Goal: Register for event/course

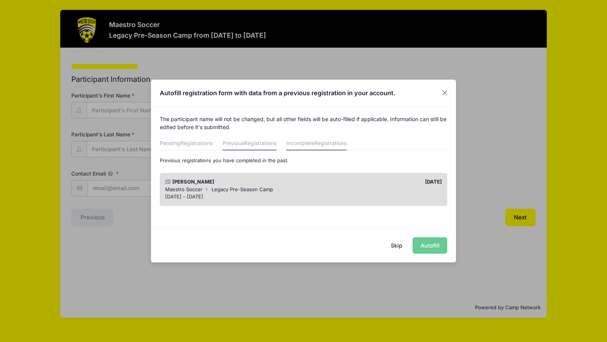
click at [298, 149] on link "Incomplete Registrations" at bounding box center [316, 144] width 60 height 14
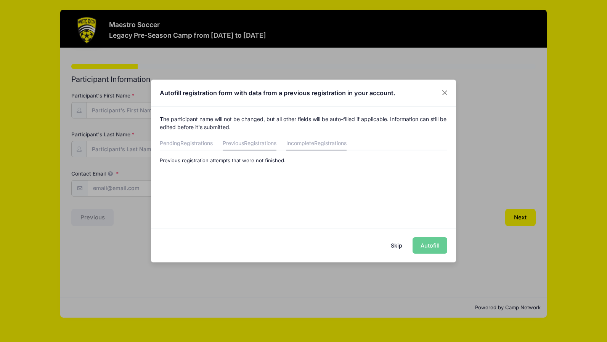
click at [267, 149] on link "Previous Registrations" at bounding box center [250, 144] width 54 height 14
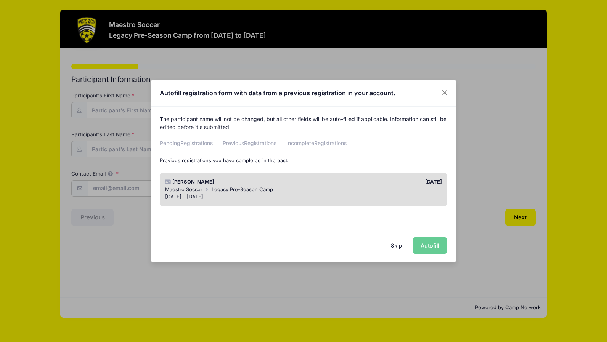
click at [209, 148] on link "Pending Registrations" at bounding box center [186, 144] width 53 height 14
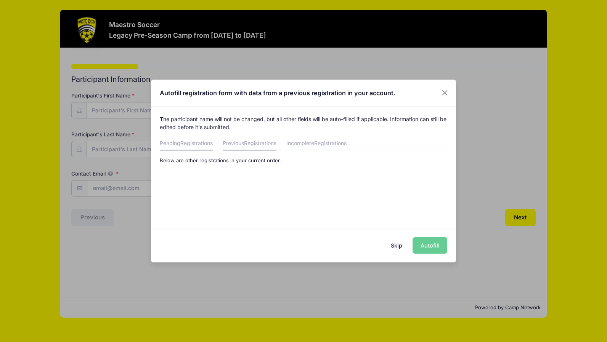
click at [230, 140] on link "Previous Registrations" at bounding box center [250, 144] width 54 height 14
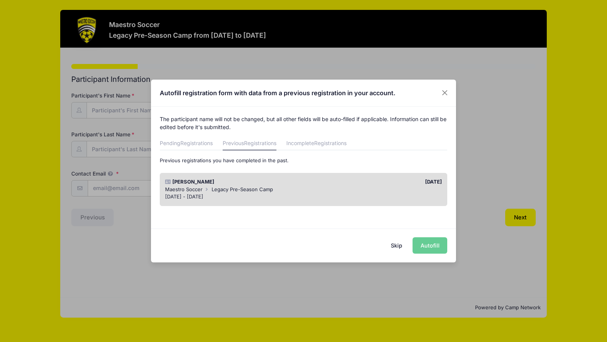
click at [399, 246] on button "Skip" at bounding box center [396, 246] width 27 height 16
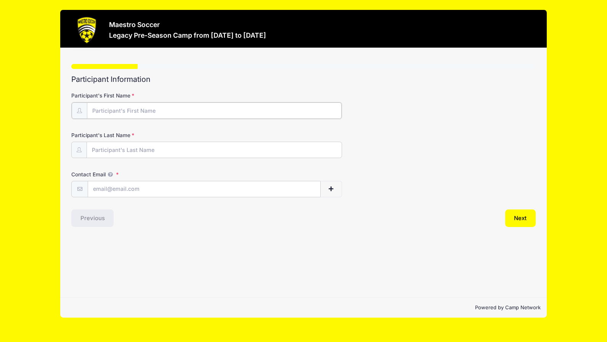
click at [170, 112] on input "Participant's First Name" at bounding box center [214, 111] width 255 height 16
type input "[PERSON_NAME]"
type input "[PERSON_NAME][EMAIL_ADDRESS][PERSON_NAME][PERSON_NAME][DOMAIN_NAME]"
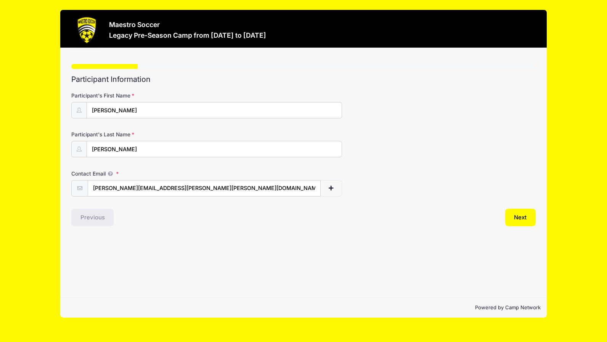
click at [185, 236] on div "Step 1 /7 Step 1 Step 2 Step 3 Step 4 Policies Extra Items Summary Participant …" at bounding box center [303, 173] width 487 height 250
click at [335, 186] on button "button" at bounding box center [331, 189] width 22 height 16
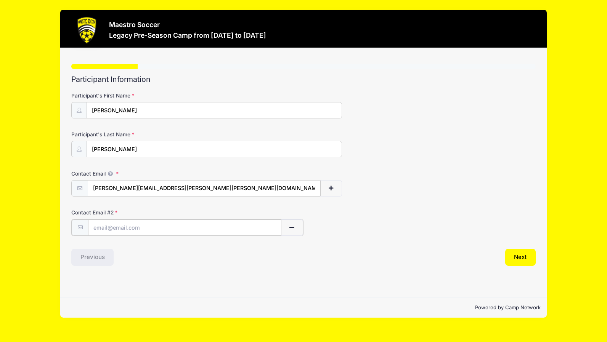
click at [194, 226] on input "text" at bounding box center [184, 228] width 193 height 16
type input "[PERSON_NAME][DOMAIN_NAME][EMAIL_ADDRESS][PERSON_NAME][PERSON_NAME][DOMAIN_NAME]"
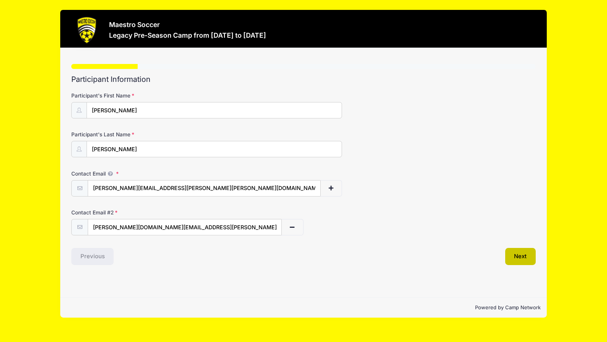
click at [513, 262] on button "Next" at bounding box center [520, 257] width 31 height 18
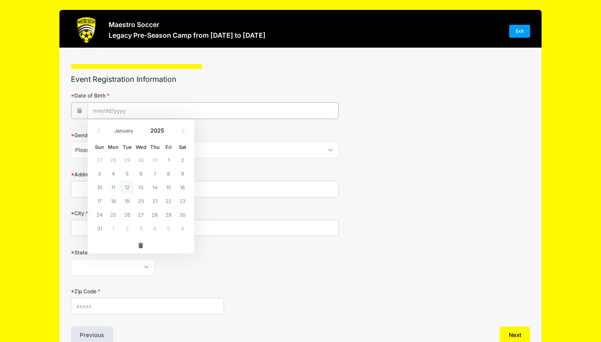
click at [184, 112] on input "Date of Birth" at bounding box center [213, 111] width 251 height 16
click at [120, 131] on select "January February March April May June July August September October November De…" at bounding box center [128, 131] width 34 height 10
select select "4"
click at [111, 126] on select "January February March April May June July August September October November De…" at bounding box center [128, 131] width 34 height 10
click at [161, 134] on input "2025" at bounding box center [159, 130] width 25 height 11
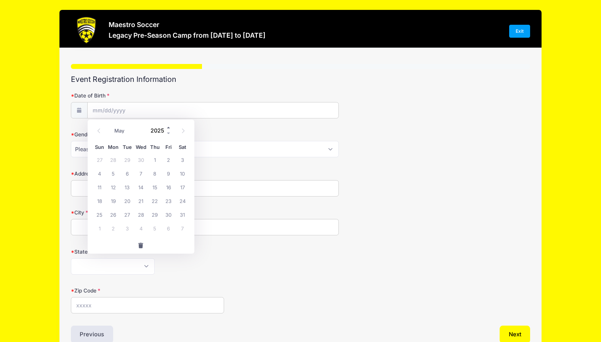
click at [168, 130] on span at bounding box center [168, 128] width 5 height 6
click at [168, 133] on span at bounding box center [168, 134] width 5 height 6
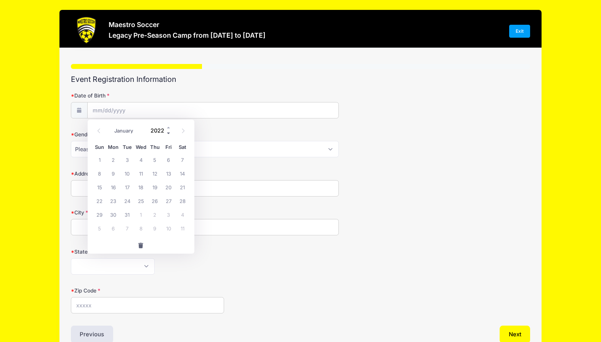
click at [168, 133] on span at bounding box center [168, 134] width 5 height 6
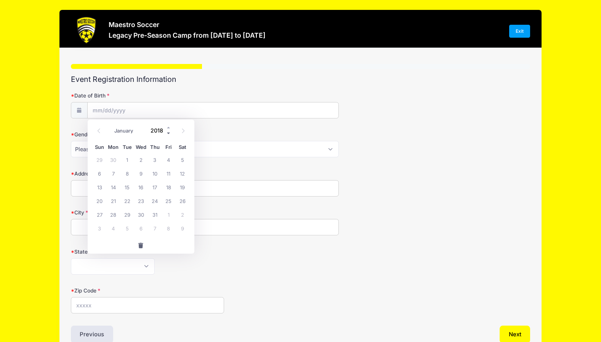
type input "2017"
click at [178, 162] on span "6" at bounding box center [183, 160] width 14 height 14
type input "[DATE]"
click at [192, 161] on form "Date of Birth [DATE] Gender Please Select [DEMOGRAPHIC_DATA] [DEMOGRAPHIC_DATA]…" at bounding box center [301, 203] width 460 height 222
click at [168, 152] on select "Please Select [DEMOGRAPHIC_DATA] [DEMOGRAPHIC_DATA] Prefer Not To Say" at bounding box center [205, 149] width 268 height 16
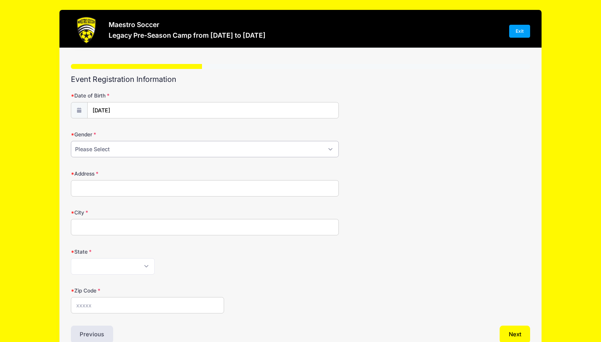
select select "[DEMOGRAPHIC_DATA]"
click at [71, 141] on select "Please Select [DEMOGRAPHIC_DATA] [DEMOGRAPHIC_DATA] Prefer Not To Say" at bounding box center [205, 149] width 268 height 16
click at [288, 276] on form "Date of Birth [DATE] Gender Please Select [DEMOGRAPHIC_DATA] [DEMOGRAPHIC_DATA]…" at bounding box center [301, 203] width 460 height 222
click at [217, 194] on input "Address" at bounding box center [205, 188] width 268 height 16
type input "[STREET_ADDRESS]"
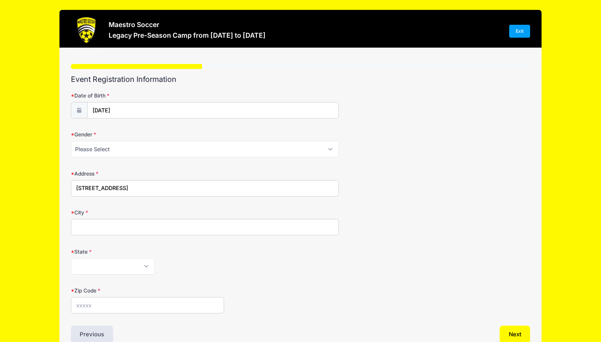
type input "Watchung"
select select "NJ"
type input "07069"
click at [323, 284] on form "Date of Birth [DATE] Gender Please Select [DEMOGRAPHIC_DATA] [DEMOGRAPHIC_DATA]…" at bounding box center [301, 203] width 460 height 222
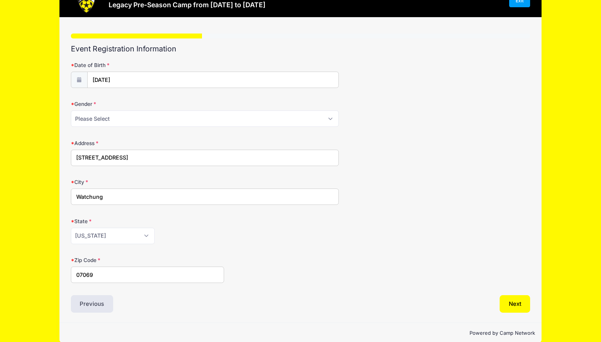
scroll to position [41, 0]
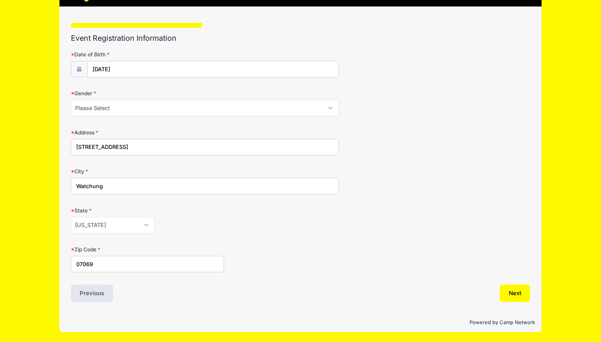
click at [478, 227] on div "State [US_STATE] [US_STATE] [US_STATE] [US_STATE] [US_STATE] Armed Forces Afric…" at bounding box center [301, 220] width 460 height 27
click at [512, 290] on button "Next" at bounding box center [515, 294] width 31 height 18
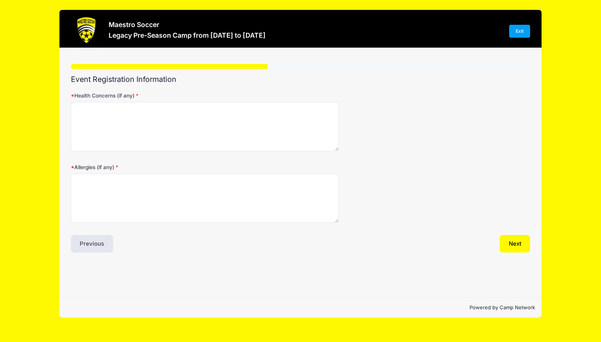
scroll to position [0, 0]
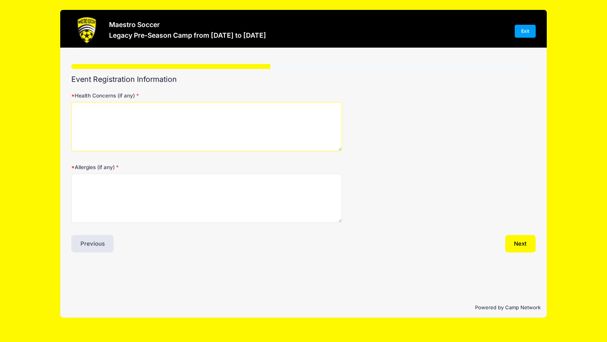
click at [146, 129] on textarea "Health Concerns (if any)" at bounding box center [206, 126] width 271 height 49
click at [146, 129] on textarea "N" at bounding box center [206, 126] width 271 height 49
type textarea "None"
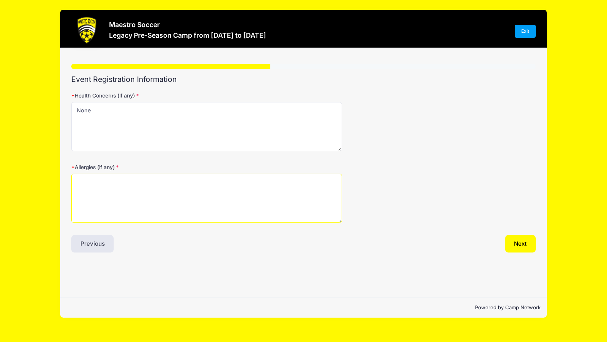
click at [166, 185] on textarea "Allergies (if any)" at bounding box center [206, 198] width 271 height 49
type textarea "None"
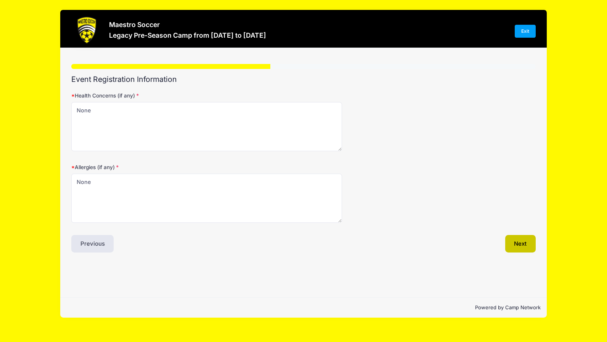
click at [518, 248] on button "Next" at bounding box center [520, 244] width 31 height 18
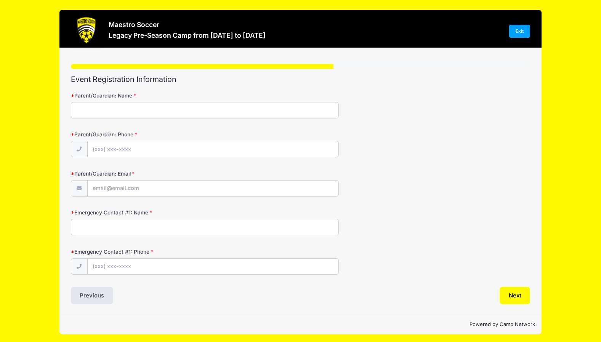
click at [122, 110] on input "Parent/Guardian: Name" at bounding box center [205, 110] width 268 height 16
type input "[PERSON_NAME]"
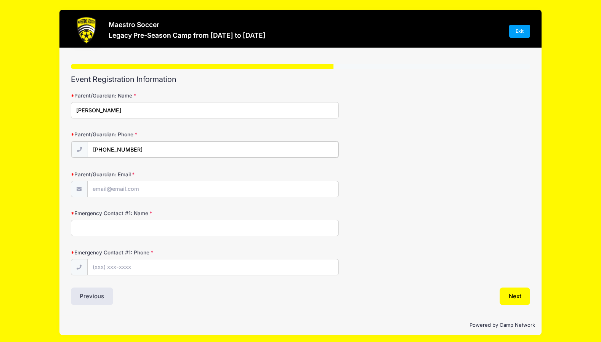
type input "[PHONE_NUMBER]"
type input "[PERSON_NAME][EMAIL_ADDRESS][PERSON_NAME][PERSON_NAME][DOMAIN_NAME]"
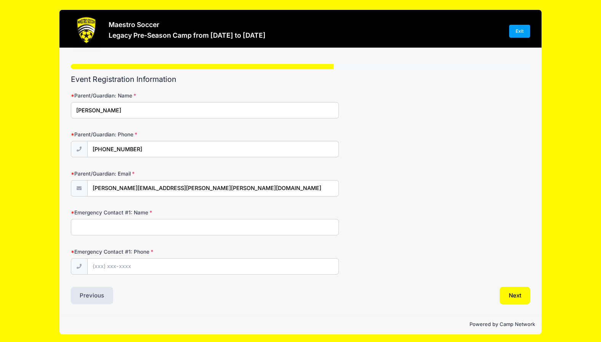
click at [137, 230] on input "Emergency Contact #1: Name" at bounding box center [205, 227] width 268 height 16
type input "[PERSON_NAME]"
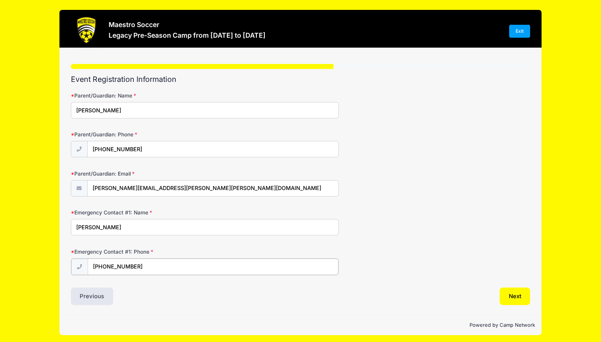
type input "[PHONE_NUMBER]"
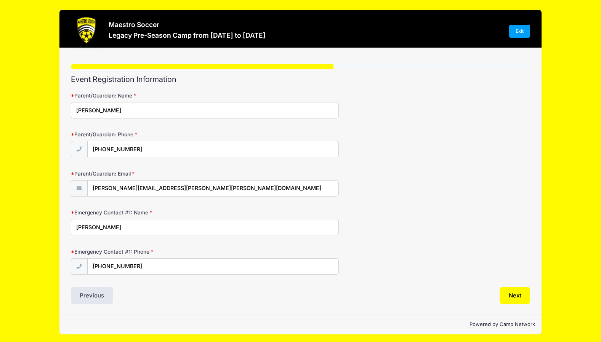
click at [491, 195] on div "Parent/Guardian: Email [PERSON_NAME][EMAIL_ADDRESS][PERSON_NAME][PERSON_NAME][D…" at bounding box center [301, 183] width 460 height 27
click at [513, 301] on button "Next" at bounding box center [515, 296] width 31 height 18
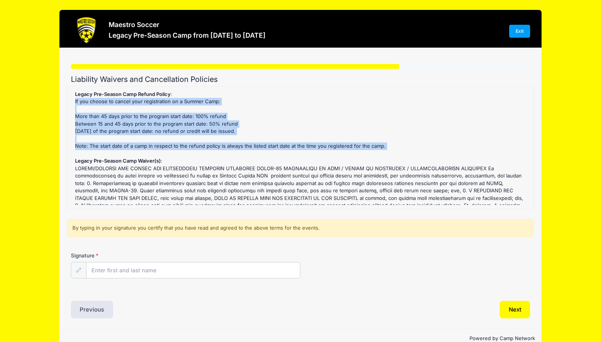
drag, startPoint x: 363, startPoint y: 154, endPoint x: 351, endPoint y: 101, distance: 53.9
click at [351, 101] on div "Legacy Pre-Season Camp Refund Policy : If you choose to cancel your registratio…" at bounding box center [300, 148] width 459 height 114
drag, startPoint x: 351, startPoint y: 101, endPoint x: 346, endPoint y: 140, distance: 38.8
click at [346, 140] on div "Legacy Pre-Season Camp Refund Policy : If you choose to cancel your registratio…" at bounding box center [300, 148] width 459 height 114
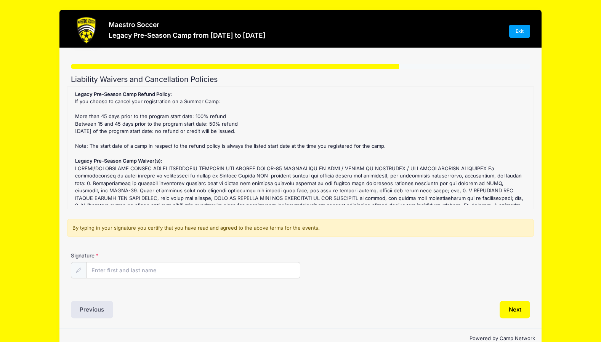
click at [347, 155] on div "Legacy Pre-Season Camp Refund Policy : If you choose to cancel your registratio…" at bounding box center [300, 148] width 459 height 114
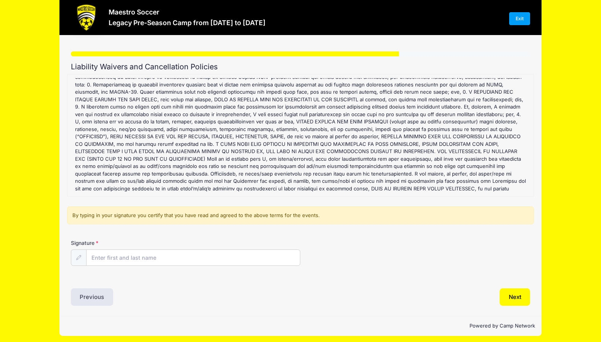
scroll to position [16, 0]
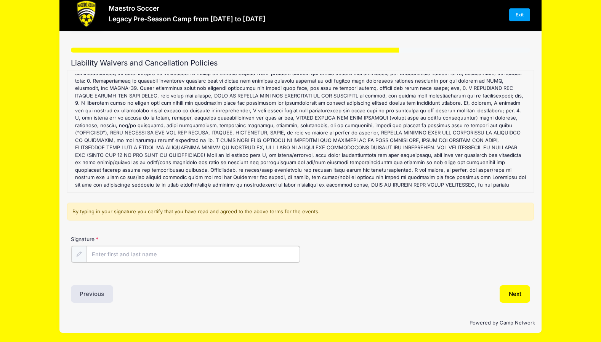
click at [108, 257] on input "Signature" at bounding box center [194, 254] width 214 height 16
type input "[PERSON_NAME]"
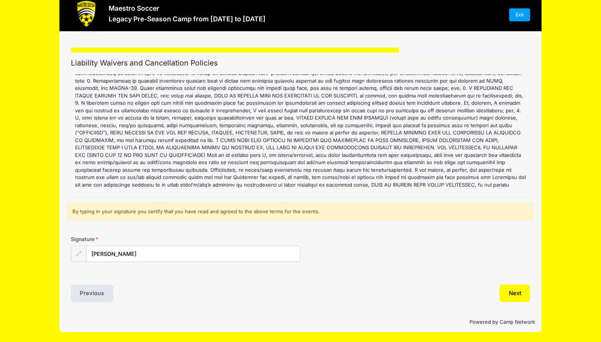
click at [357, 279] on div "Liability Waivers and Cancellation Policies Legacy Pre-Season Camp Refund Polic…" at bounding box center [301, 181] width 460 height 244
click at [520, 300] on button "Next" at bounding box center [515, 294] width 31 height 18
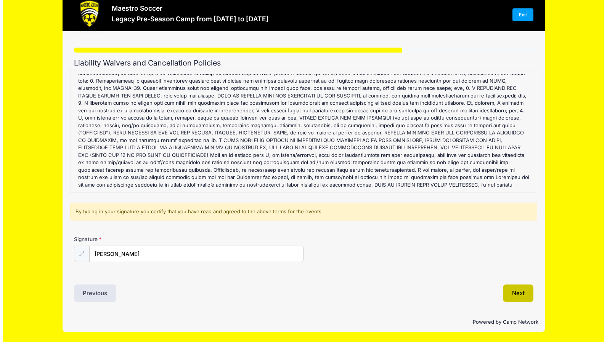
scroll to position [0, 0]
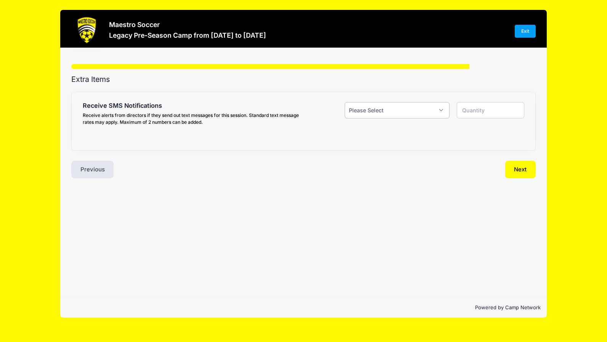
click at [404, 114] on select "Please Select Yes ($0.00) No" at bounding box center [397, 110] width 105 height 16
select select "1"
click at [345, 102] on select "Please Select Yes ($0.00) No" at bounding box center [397, 110] width 105 height 16
type input "1"
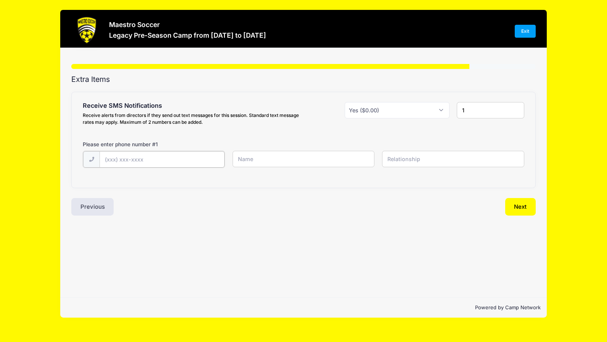
click at [0, 0] on input "text" at bounding box center [0, 0] width 0 height 0
type input "[PHONE_NUMBER]"
drag, startPoint x: 472, startPoint y: 111, endPoint x: 447, endPoint y: 116, distance: 25.3
click at [447, 116] on div "Receive SMS Notifications Receive alerts from directors if they send out text m…" at bounding box center [303, 115] width 449 height 26
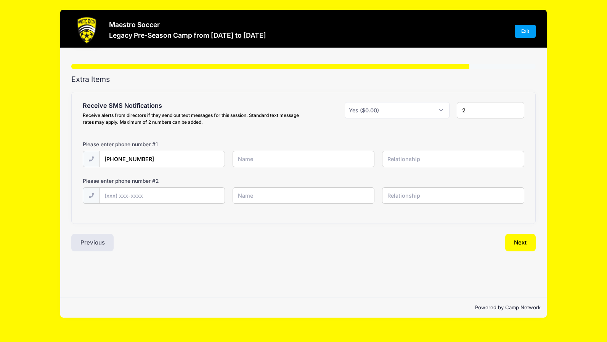
type input "2"
click at [0, 0] on input "text" at bounding box center [0, 0] width 0 height 0
type input "[PERSON_NAME]"
type input "Father"
type input "[PHONE_NUMBER]"
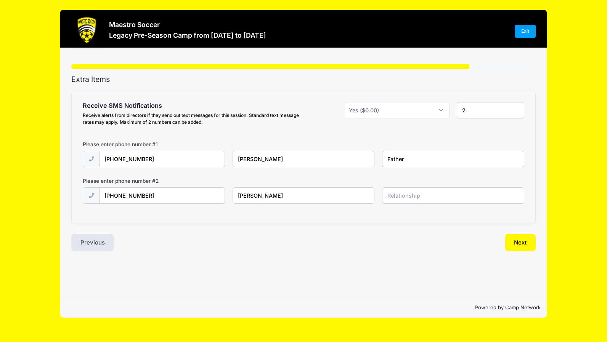
type input "[PERSON_NAME]"
type input "Mother"
click at [409, 267] on div "Step 6 /7 Step 1 Step 2 Step 3 Step 4 Policies Extra Items Summary Participant …" at bounding box center [303, 173] width 487 height 250
click at [431, 286] on div "Step 6 /7 Step 1 Step 2 Step 3 Step 4 Policies Extra Items Summary Participant …" at bounding box center [303, 173] width 487 height 250
click at [519, 239] on button "Next" at bounding box center [520, 243] width 31 height 18
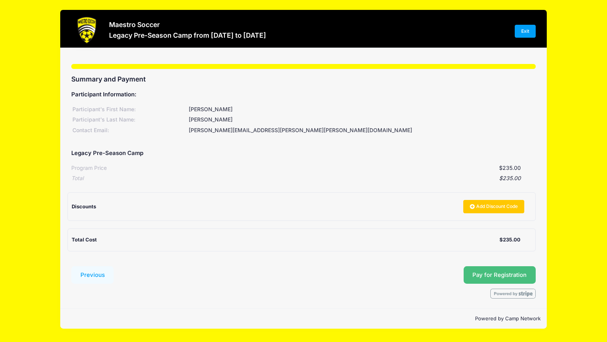
click at [476, 276] on span "Pay for Registration" at bounding box center [499, 275] width 54 height 7
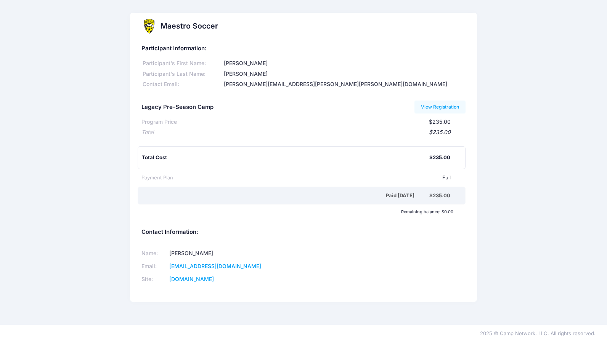
click at [581, 79] on div "Maestro Soccer Participant Information: Participant's First Name: [PERSON_NAME]…" at bounding box center [303, 162] width 607 height 299
